Goal: Task Accomplishment & Management: Use online tool/utility

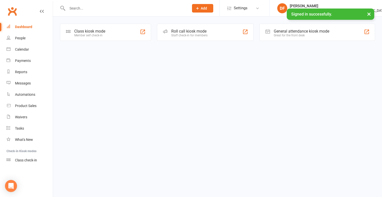
click at [84, 32] on div "Class kiosk mode" at bounding box center [89, 31] width 31 height 5
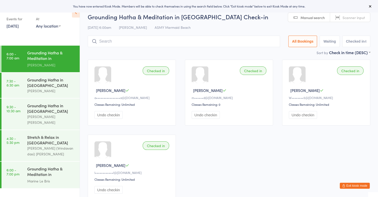
click at [354, 18] on span "Scanner input" at bounding box center [354, 17] width 23 height 5
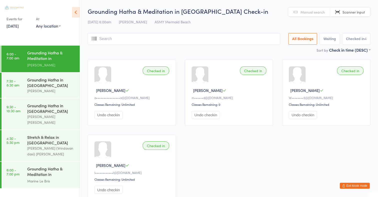
click at [314, 12] on span "Manual search" at bounding box center [313, 12] width 24 height 5
click at [319, 13] on span "Manual search" at bounding box center [313, 12] width 24 height 5
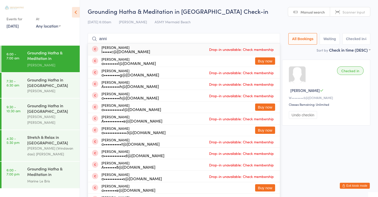
type input "anni"
click at [353, 10] on span "Scanner input" at bounding box center [354, 12] width 23 height 5
type input "2732"
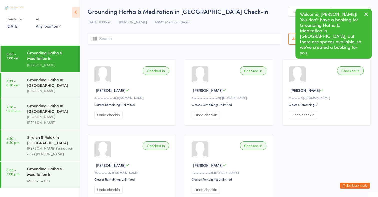
click at [366, 15] on icon "button" at bounding box center [366, 14] width 6 height 6
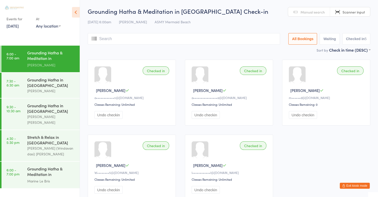
click at [353, 10] on span "Scanner input" at bounding box center [354, 12] width 23 height 5
click at [55, 85] on div "Grounding Hatha in Mermaid Beach" at bounding box center [51, 82] width 48 height 11
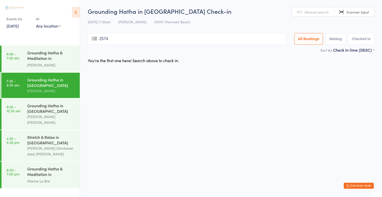
type input "2574"
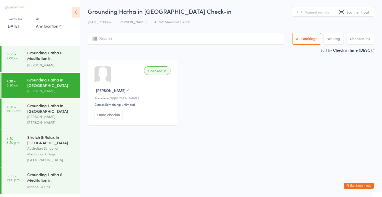
click at [319, 15] on link "Manual search" at bounding box center [313, 12] width 42 height 10
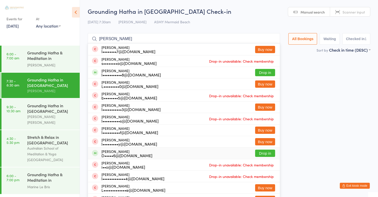
type input "linda"
click at [266, 154] on button "Drop in" at bounding box center [265, 152] width 20 height 7
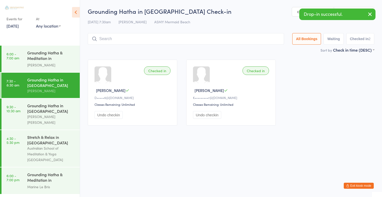
click at [372, 13] on icon "button" at bounding box center [370, 14] width 6 height 6
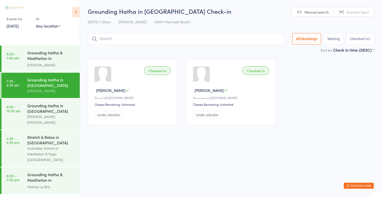
click at [362, 10] on span "Scanner input" at bounding box center [358, 12] width 23 height 5
click at [347, 9] on link "Scanner input" at bounding box center [354, 12] width 40 height 10
click at [321, 13] on span "Manual search" at bounding box center [317, 12] width 24 height 5
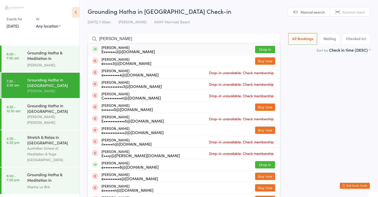
type input "emily"
click at [312, 12] on span "Manual search" at bounding box center [313, 12] width 24 height 5
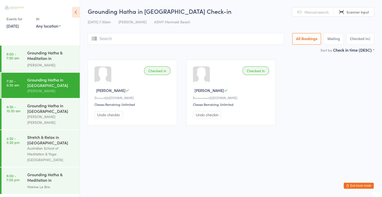
click at [312, 12] on span "Manual search" at bounding box center [317, 12] width 24 height 5
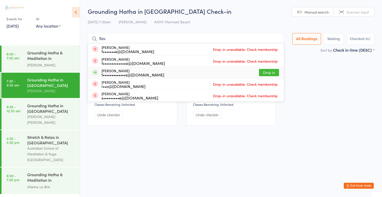
type input "flav"
click at [268, 73] on button "Drop in" at bounding box center [269, 72] width 20 height 7
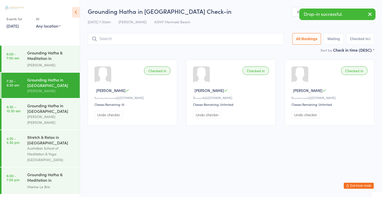
click at [369, 15] on icon "button" at bounding box center [370, 14] width 6 height 6
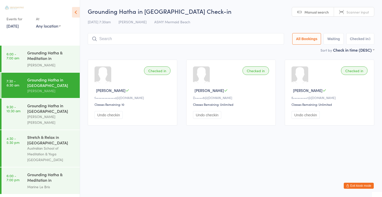
click at [107, 39] on input "search" at bounding box center [186, 39] width 196 height 12
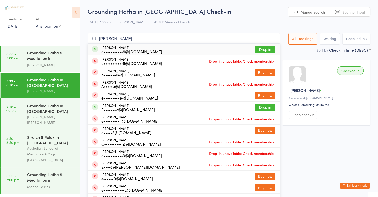
type input "emily lawrence"
click at [264, 49] on button "Drop in" at bounding box center [265, 49] width 20 height 7
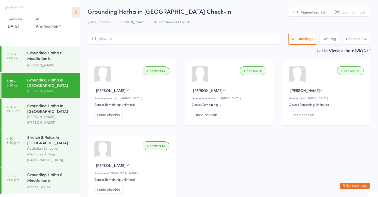
click at [358, 12] on span "Scanner input" at bounding box center [354, 12] width 23 height 5
click at [350, 12] on span "Scanner input" at bounding box center [354, 12] width 23 height 5
click at [350, 13] on span "Scanner input" at bounding box center [354, 12] width 23 height 5
type input "2734"
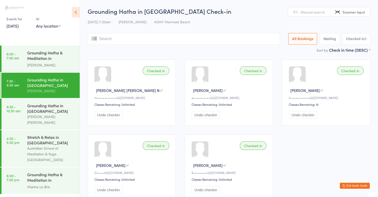
click at [318, 14] on span "Manual search" at bounding box center [313, 12] width 24 height 5
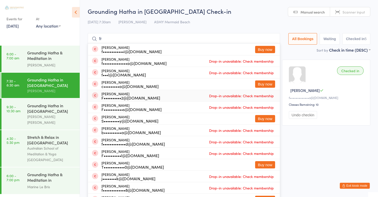
type input "f"
